Goal: Information Seeking & Learning: Learn about a topic

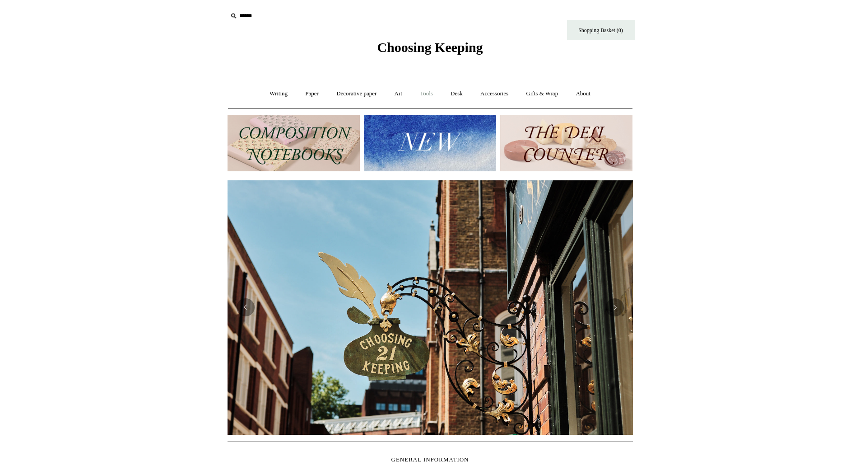
click at [429, 97] on link "Tools +" at bounding box center [426, 94] width 29 height 24
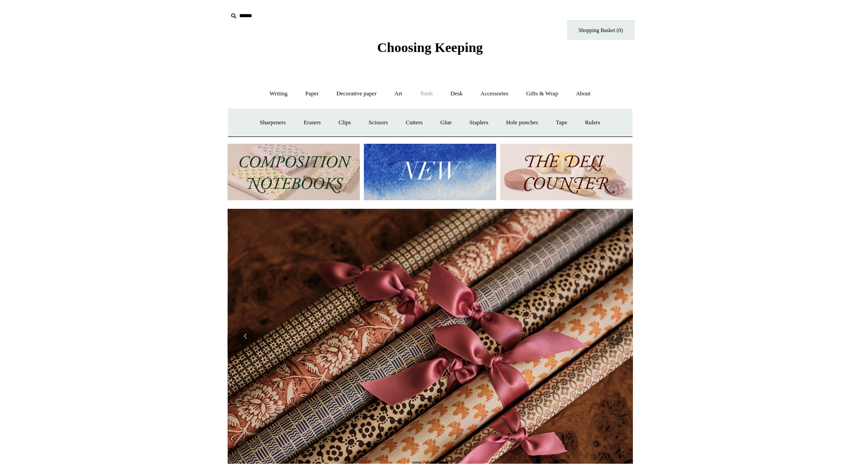
scroll to position [0, 811]
click at [269, 99] on link "Writing +" at bounding box center [278, 94] width 34 height 24
click at [310, 120] on link "Fountain pens +" at bounding box center [319, 123] width 49 height 24
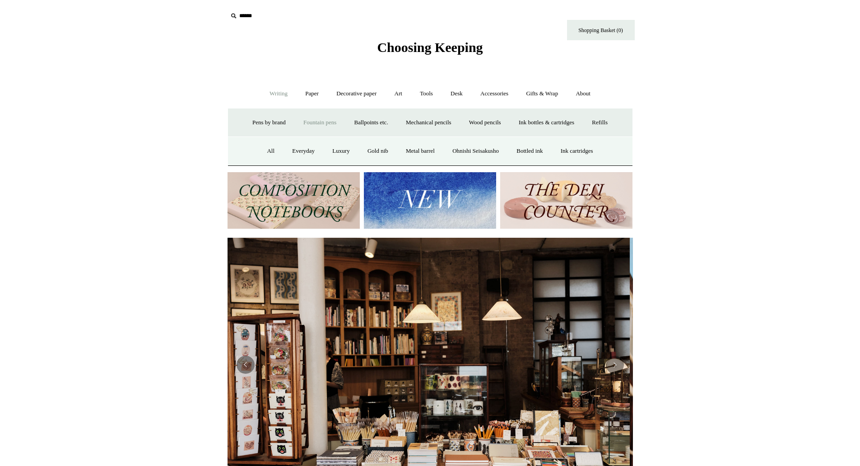
scroll to position [0, 0]
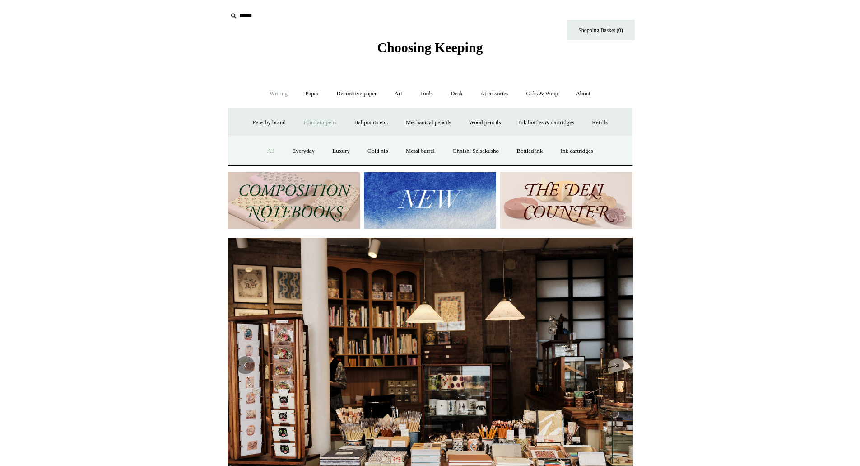
click at [259, 153] on link "All" at bounding box center [271, 151] width 24 height 24
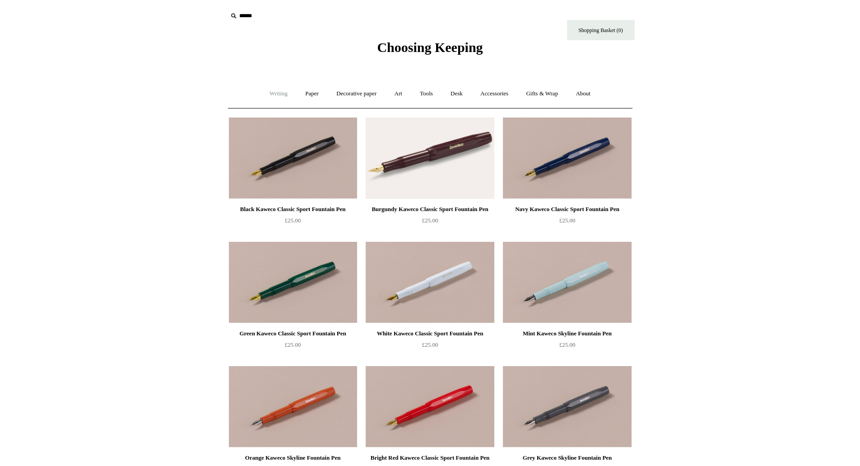
click at [269, 97] on link "Writing +" at bounding box center [278, 94] width 34 height 24
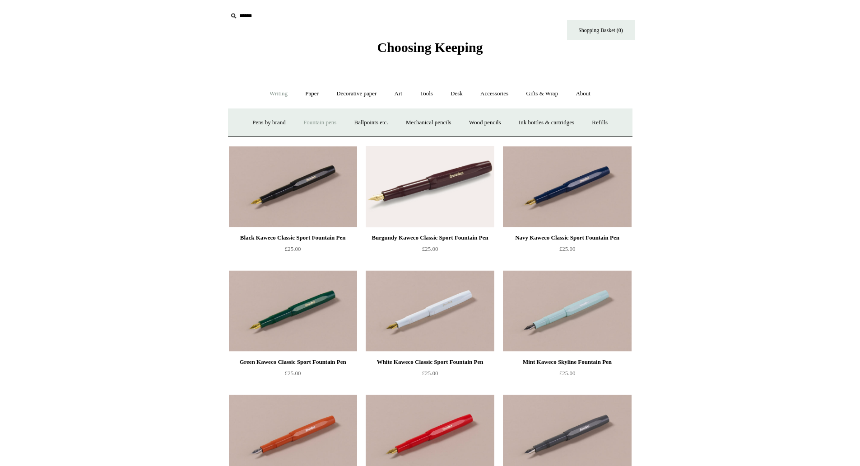
click at [307, 117] on link "Fountain pens +" at bounding box center [319, 123] width 49 height 24
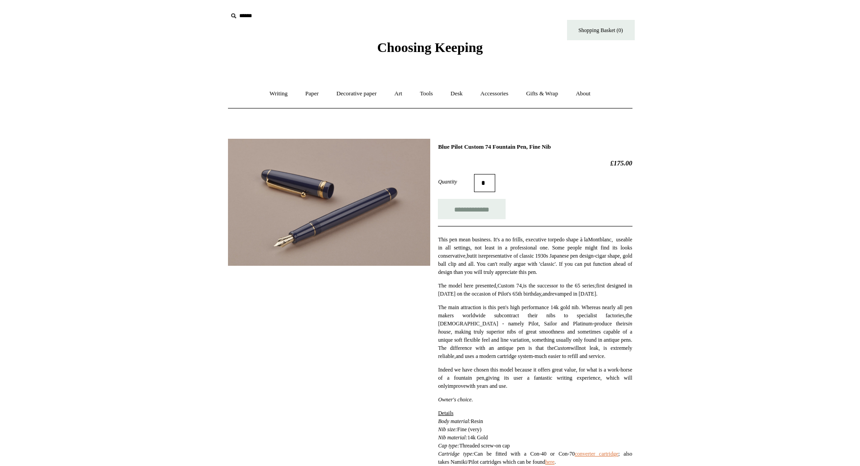
click at [322, 191] on img at bounding box center [329, 202] width 202 height 127
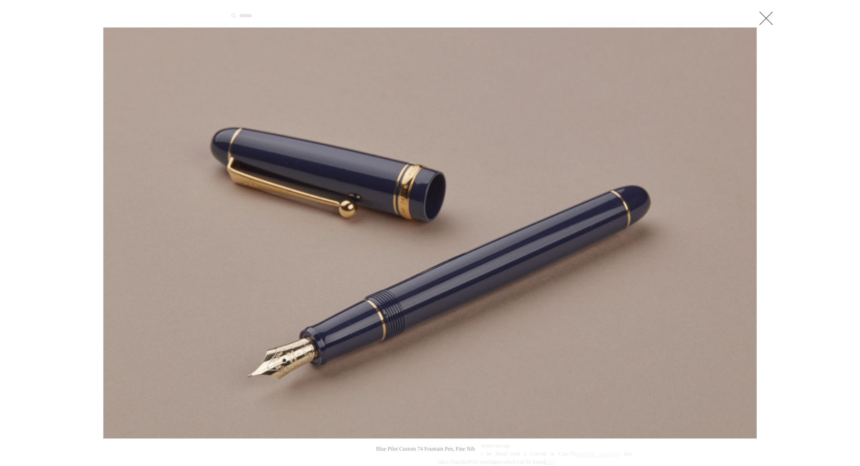
click at [812, 165] on div at bounding box center [430, 412] width 860 height 824
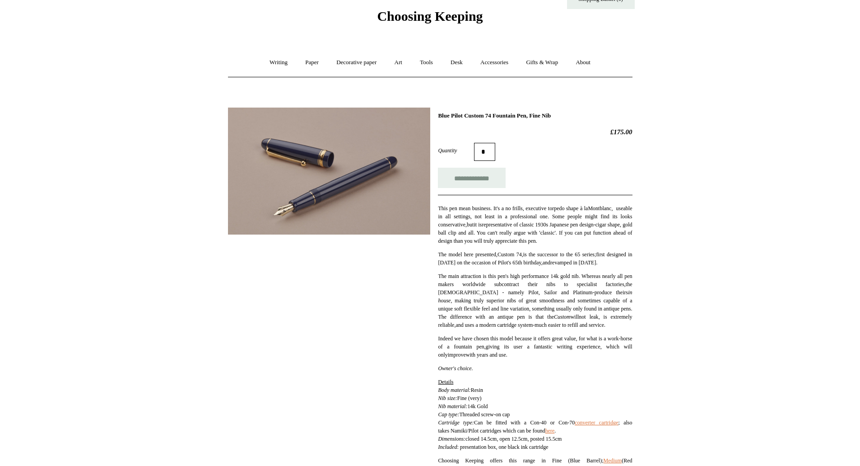
scroll to position [45, 0]
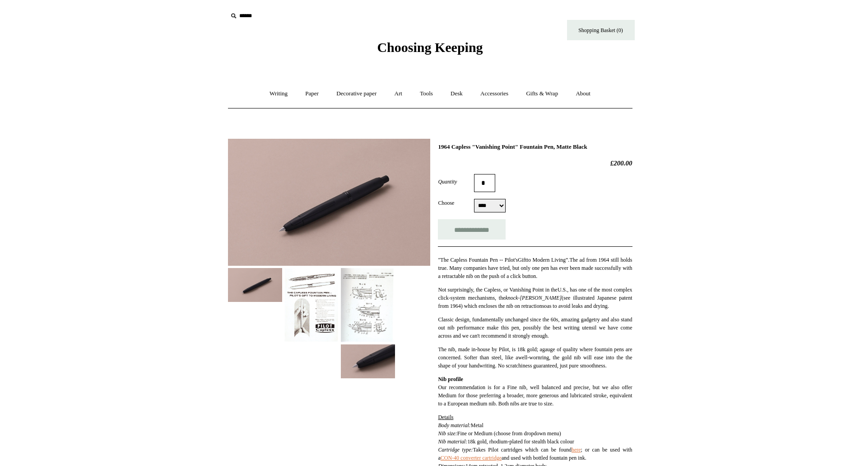
click at [335, 278] on img at bounding box center [311, 305] width 54 height 75
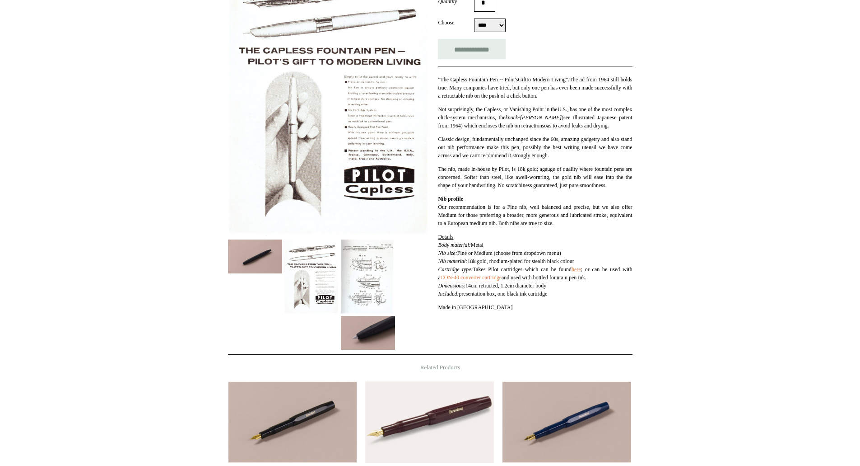
scroll to position [181, 0]
click at [365, 327] on img at bounding box center [368, 332] width 54 height 34
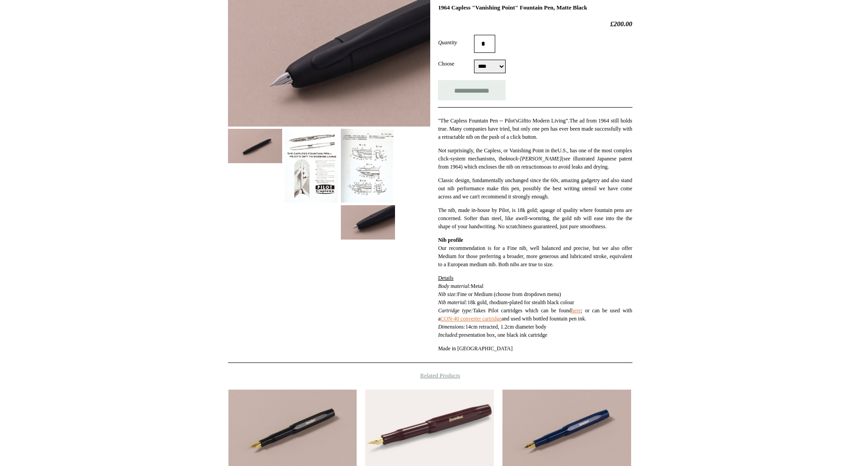
scroll to position [90, 0]
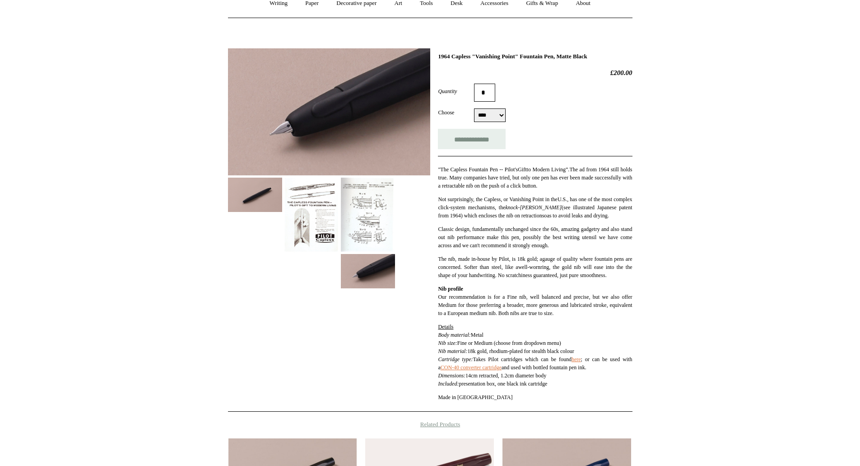
click at [254, 194] on img at bounding box center [255, 194] width 54 height 34
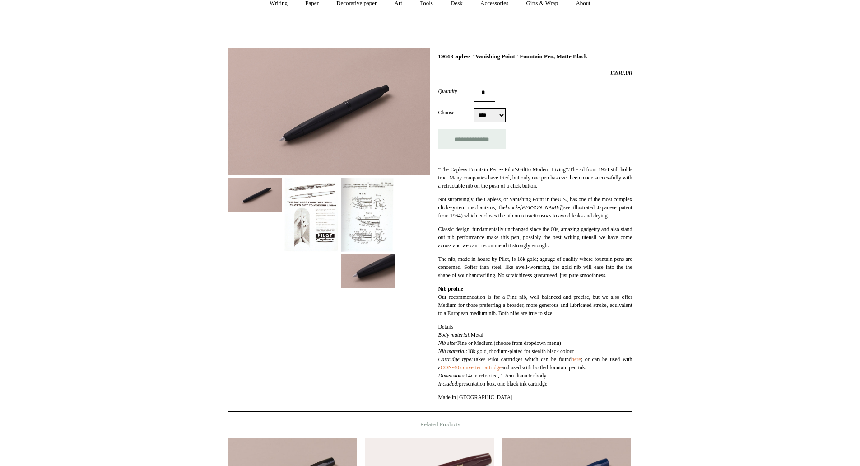
click at [501, 117] on select "**** ******" at bounding box center [490, 115] width 32 height 14
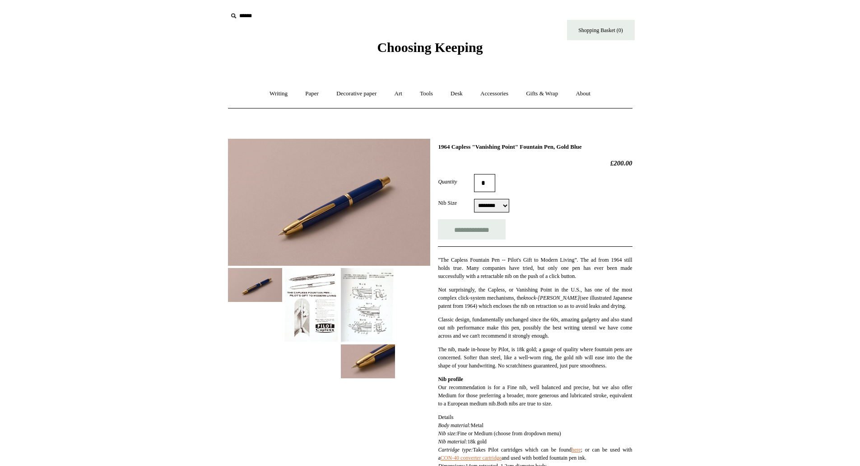
click at [374, 362] on img at bounding box center [368, 361] width 54 height 34
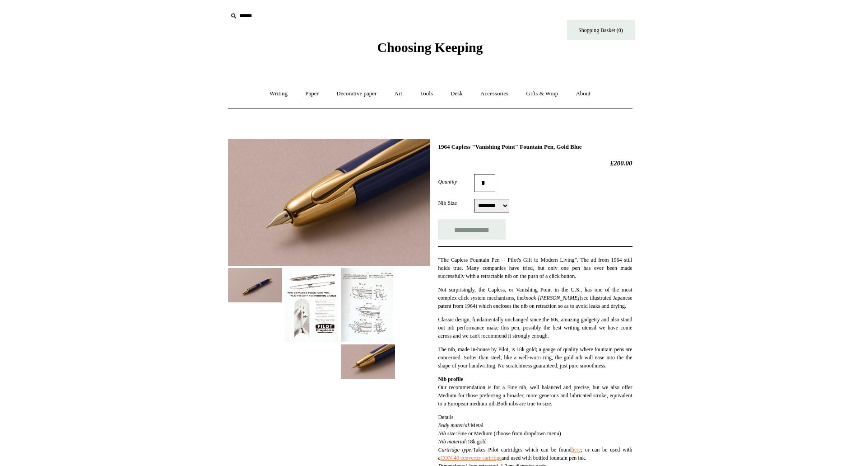
click at [373, 305] on img at bounding box center [368, 305] width 54 height 74
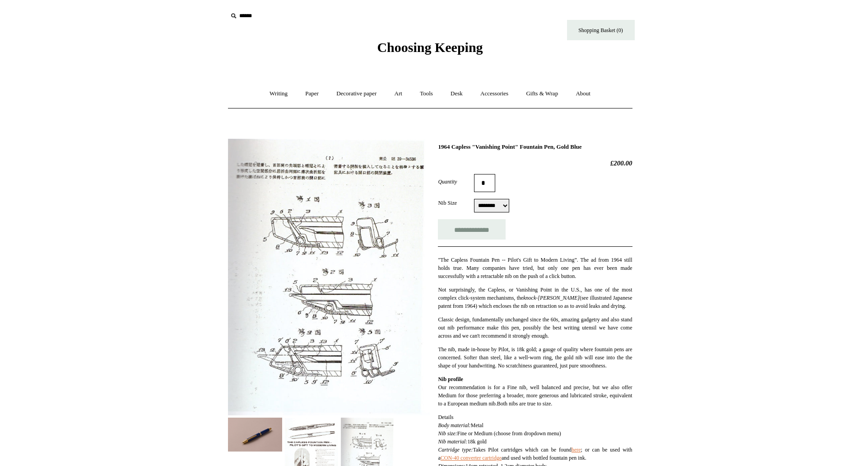
click at [296, 427] on img at bounding box center [311, 454] width 54 height 75
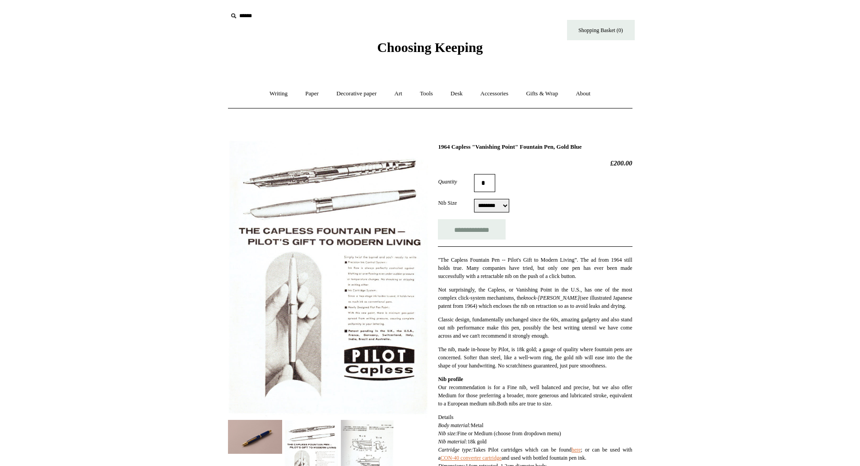
click at [509, 202] on select "**********" at bounding box center [491, 206] width 35 height 14
click at [539, 189] on div "Quantity *" at bounding box center [535, 183] width 194 height 18
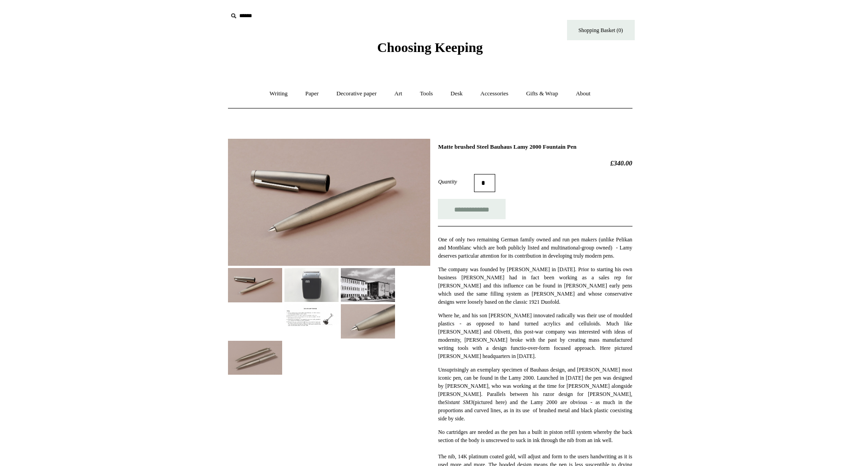
click at [316, 281] on img at bounding box center [311, 285] width 54 height 34
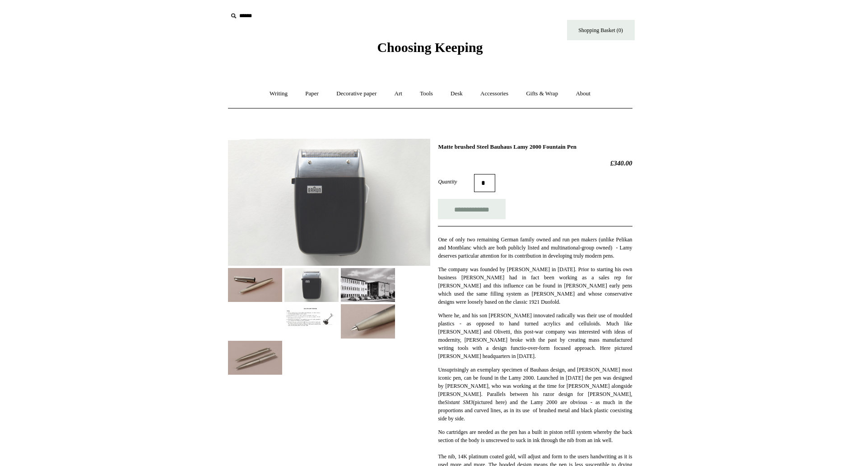
click at [375, 287] on img at bounding box center [368, 285] width 54 height 34
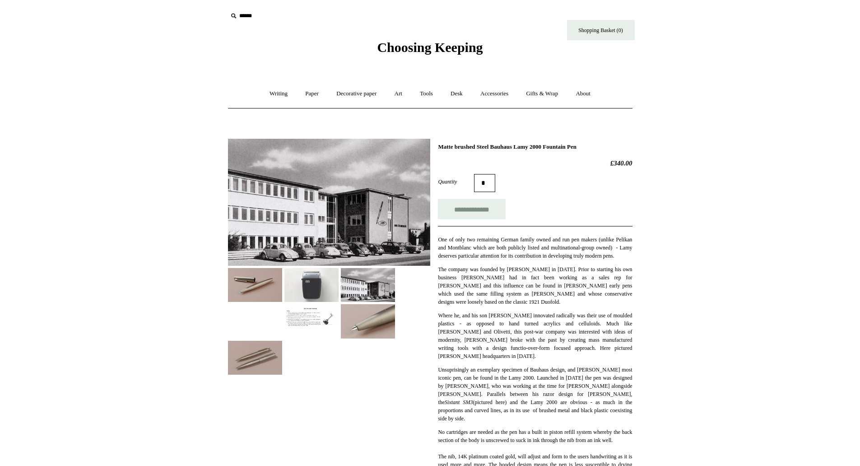
click at [374, 312] on img at bounding box center [368, 321] width 54 height 34
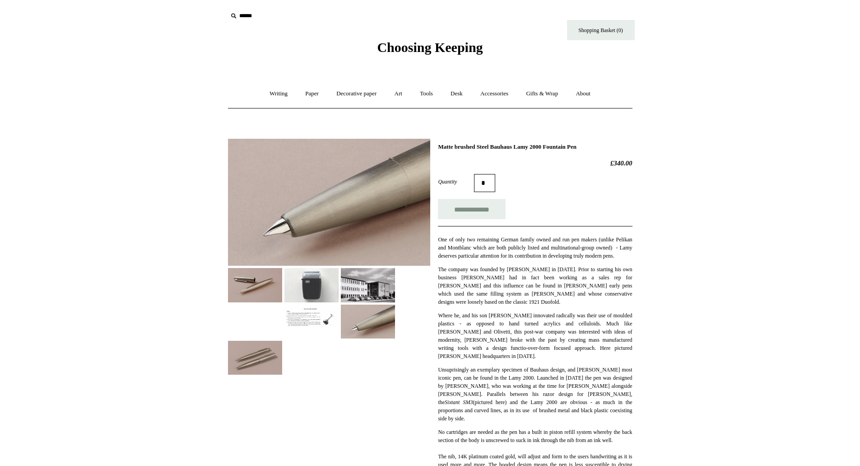
click at [244, 367] on img at bounding box center [255, 357] width 54 height 34
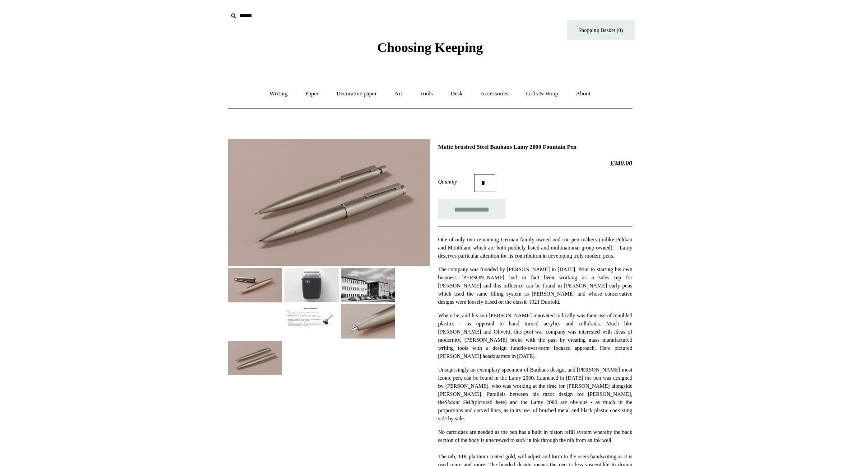
click at [258, 291] on img at bounding box center [255, 285] width 54 height 34
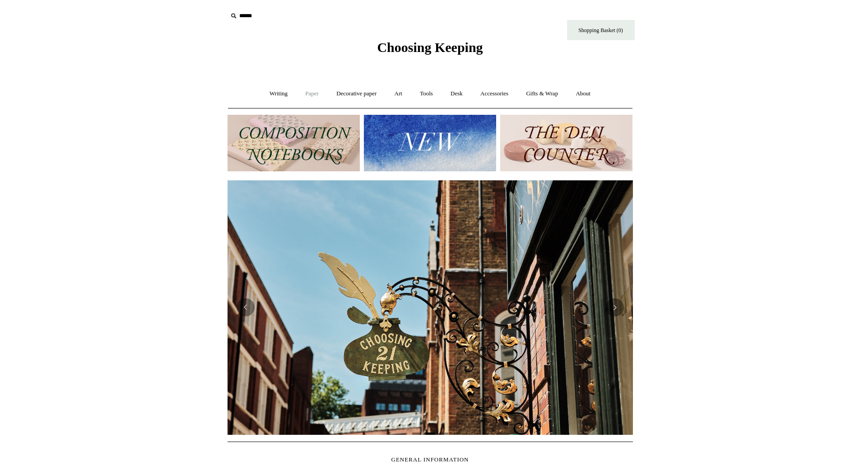
click at [297, 95] on link "Paper +" at bounding box center [312, 94] width 30 height 24
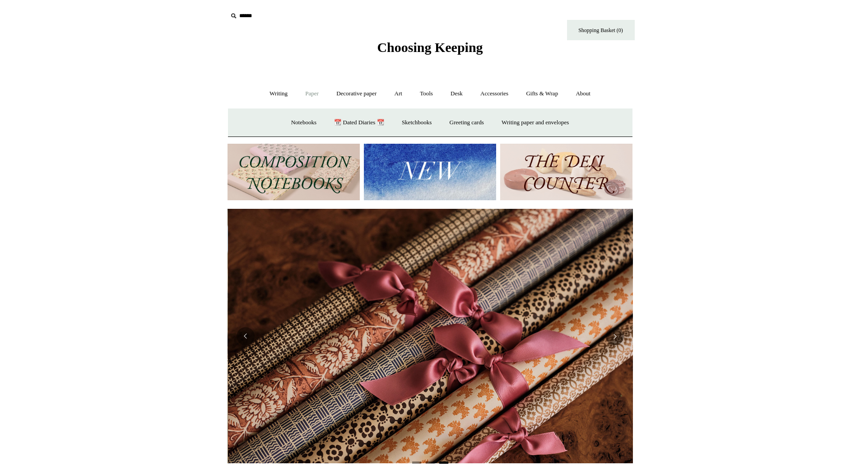
scroll to position [0, 811]
click at [307, 125] on link "Notebooks +" at bounding box center [304, 123] width 42 height 24
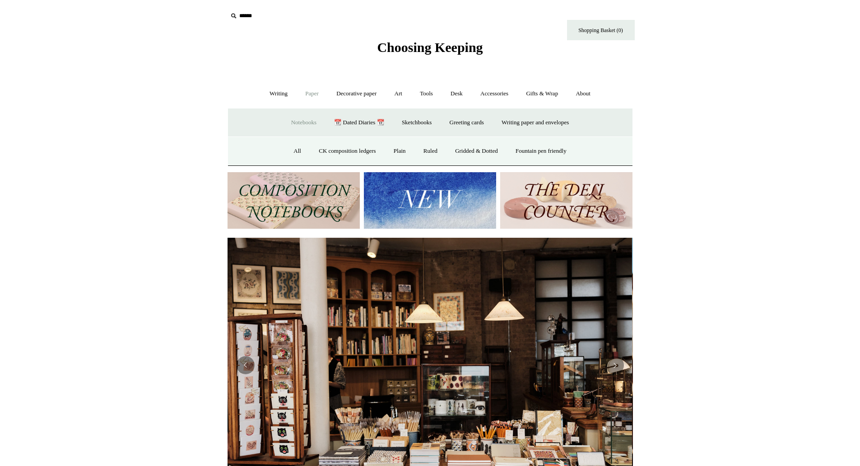
scroll to position [0, 0]
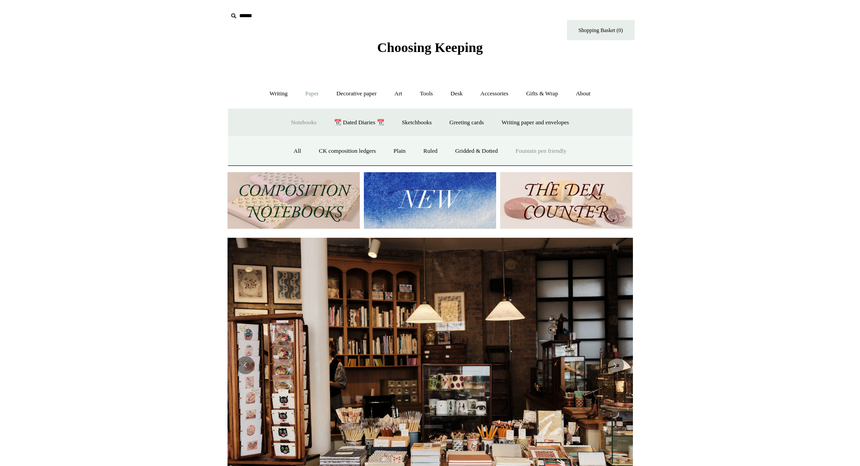
click at [570, 151] on link "Fountain pen friendly" at bounding box center [541, 151] width 67 height 24
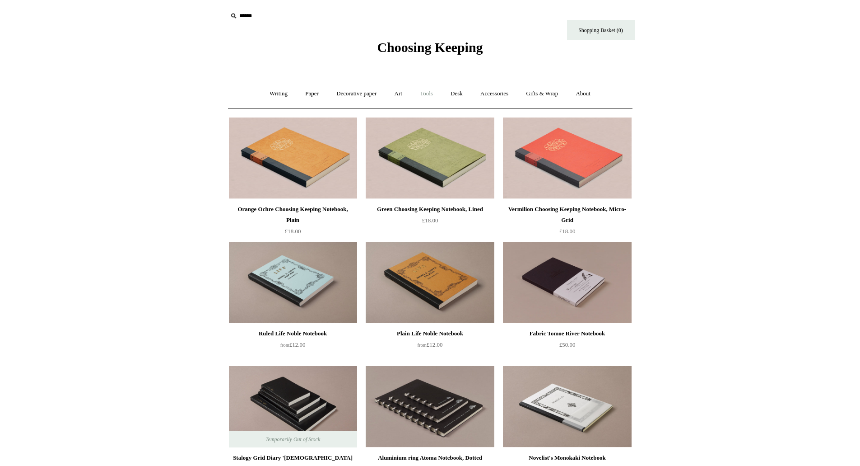
click at [425, 96] on link "Tools +" at bounding box center [426, 94] width 29 height 24
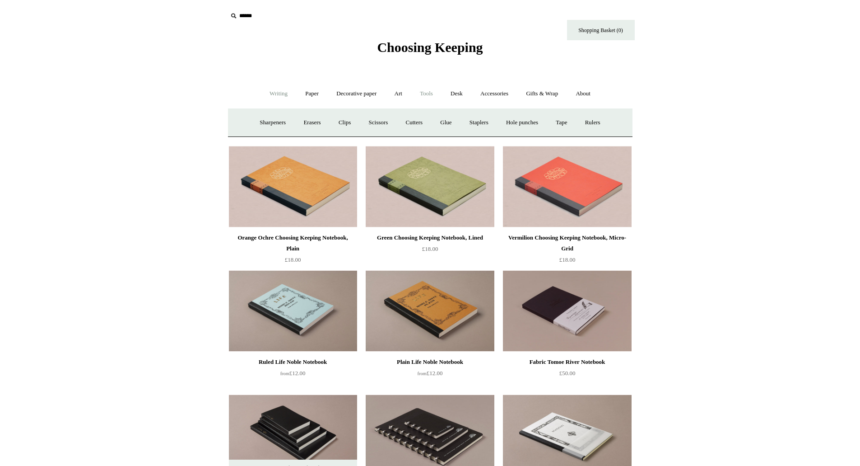
click at [278, 92] on link "Writing +" at bounding box center [278, 94] width 34 height 24
click at [308, 123] on link "Fountain pens +" at bounding box center [319, 123] width 49 height 24
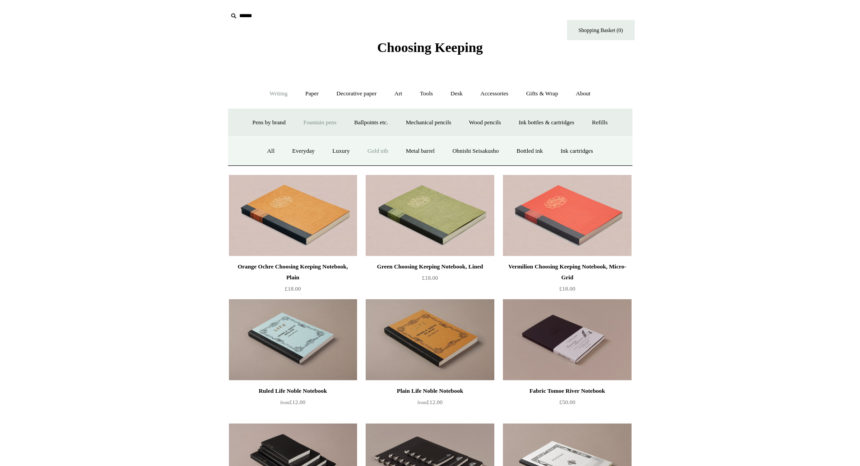
click at [365, 149] on link "Gold nib" at bounding box center [377, 151] width 37 height 24
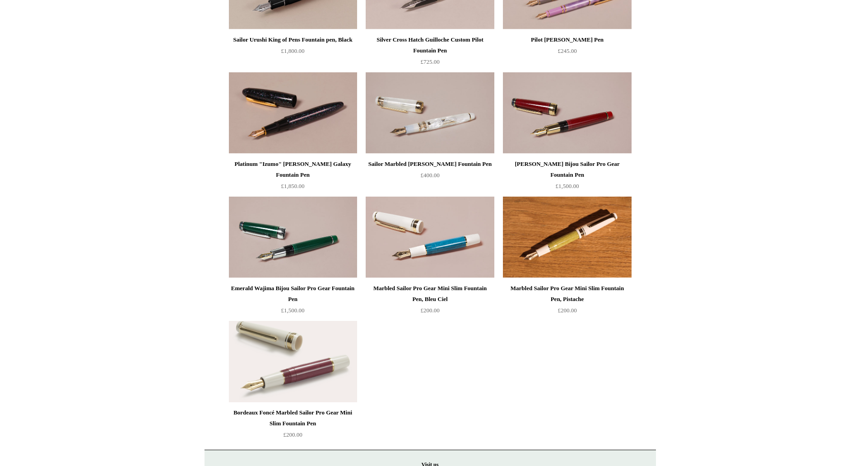
scroll to position [1084, 0]
